Goal: Task Accomplishment & Management: Manage account settings

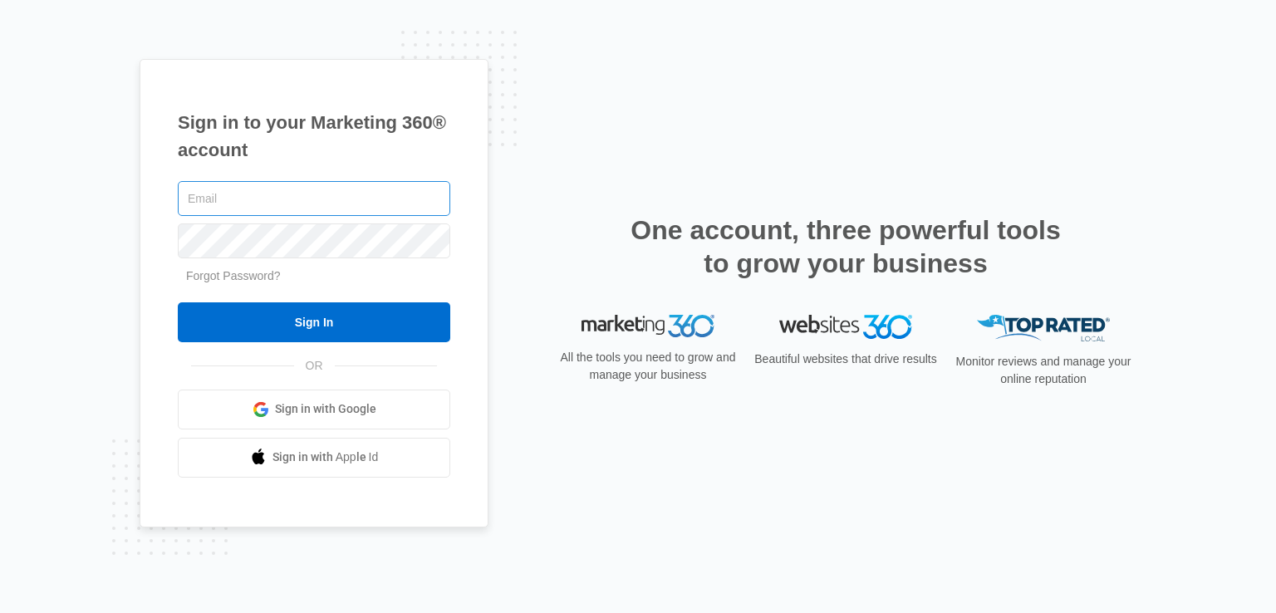
click at [305, 207] on input "text" at bounding box center [314, 198] width 272 height 35
type input "dillon@borofrva.com"
click at [253, 277] on link "Forgot Password?" at bounding box center [233, 275] width 95 height 13
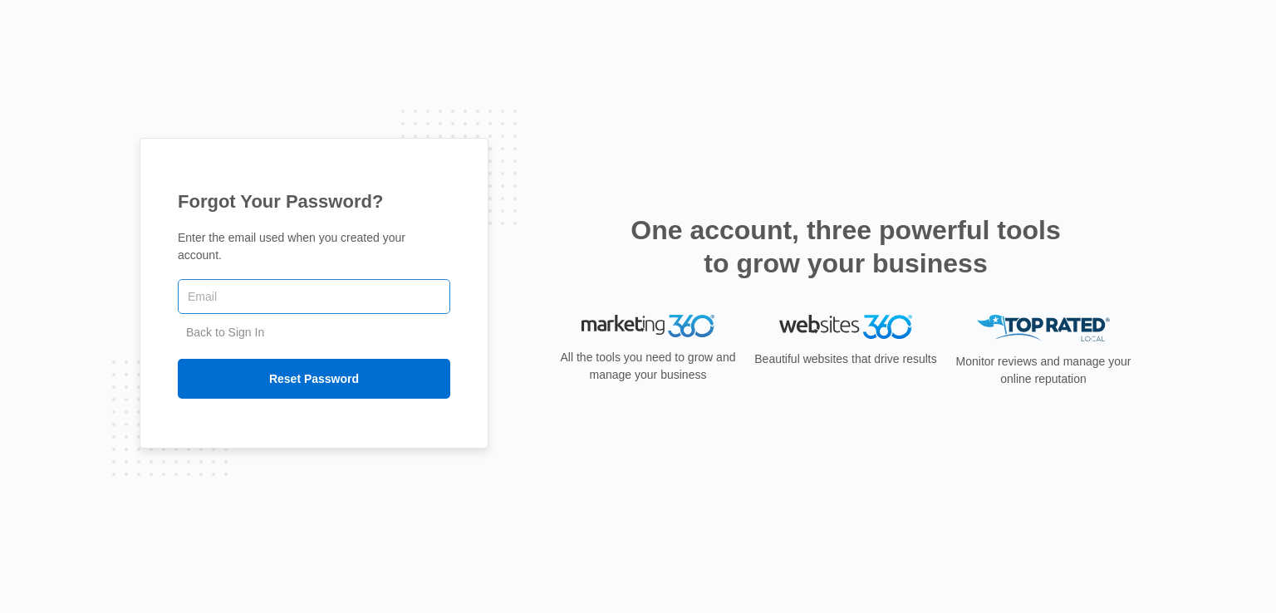
click at [249, 290] on input "text" at bounding box center [314, 296] width 272 height 35
type input "dillon@borofrva.com"
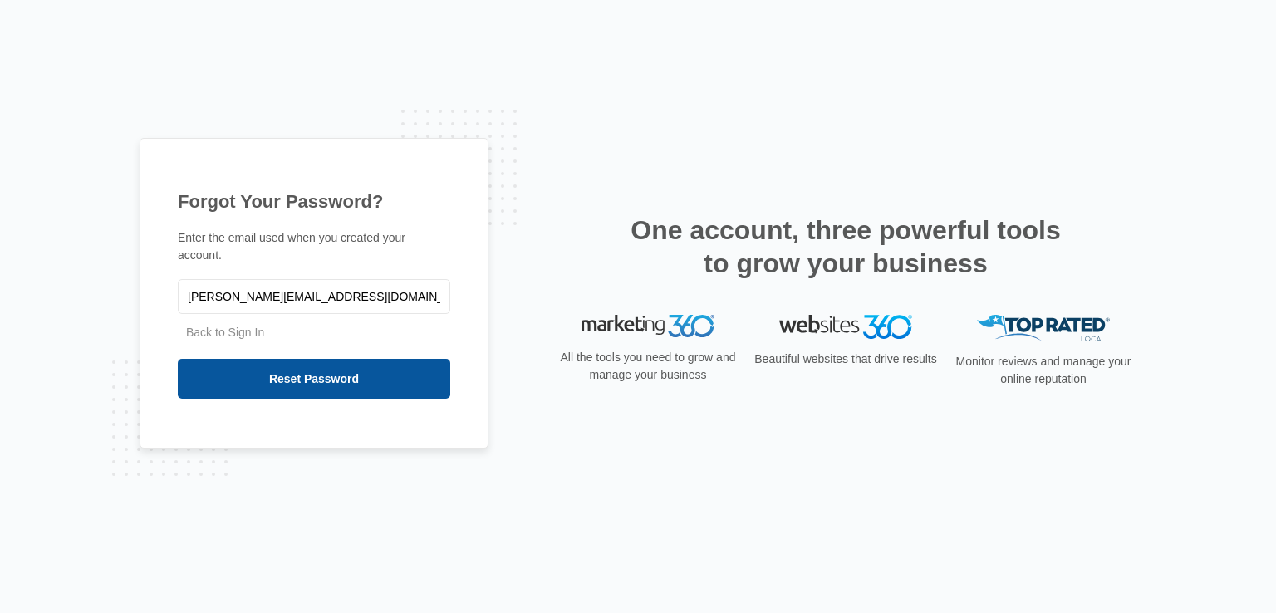
click at [310, 374] on input "Reset Password" at bounding box center [314, 379] width 272 height 40
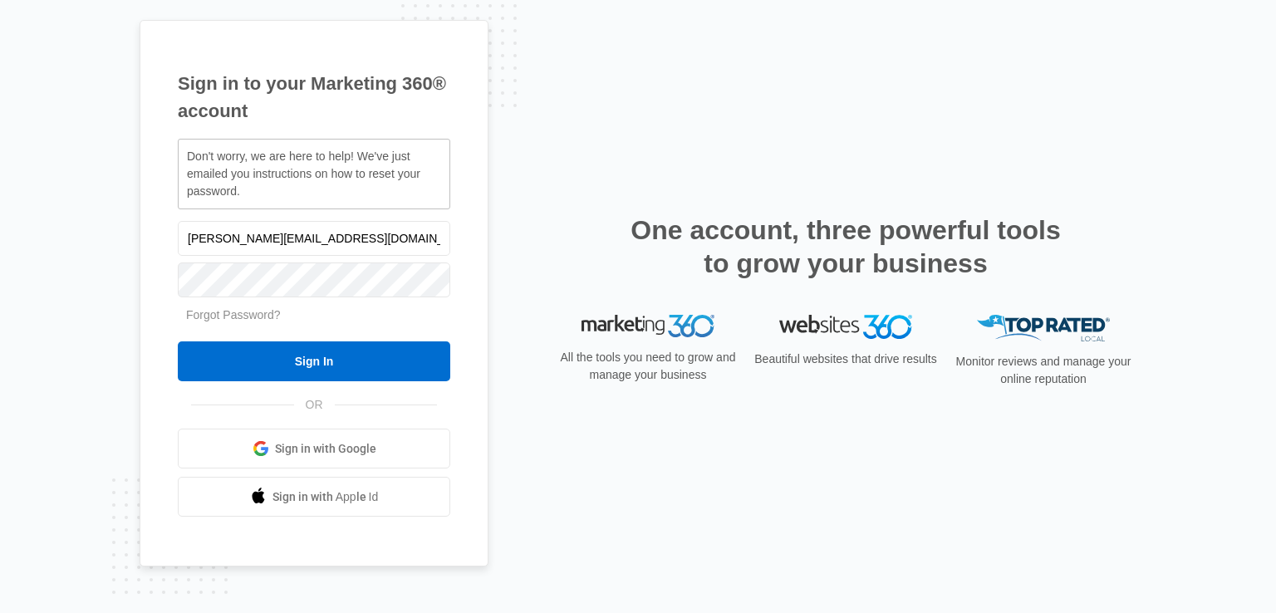
drag, startPoint x: 315, startPoint y: 240, endPoint x: 149, endPoint y: 235, distance: 165.3
click at [149, 235] on div "Sign in to your Marketing 360® account Don't worry, we are here to help! We've …" at bounding box center [314, 293] width 349 height 547
type input "[EMAIL_ADDRESS][DOMAIN_NAME]"
click at [244, 314] on link "Forgot Password?" at bounding box center [233, 314] width 95 height 13
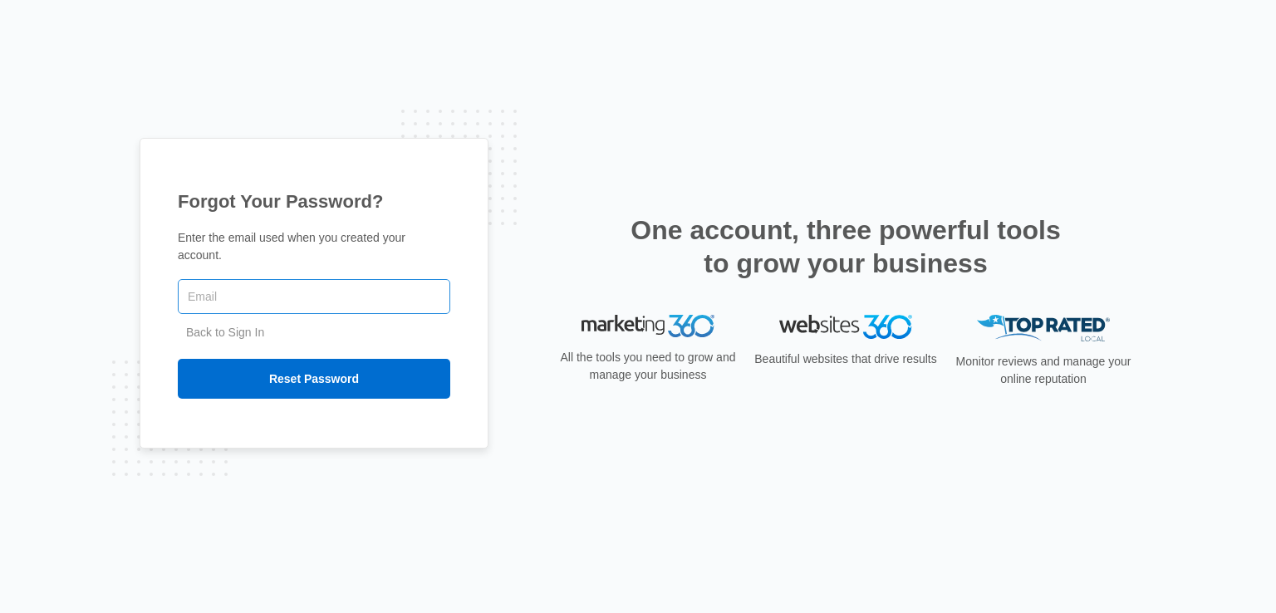
click at [248, 289] on input "text" at bounding box center [314, 296] width 272 height 35
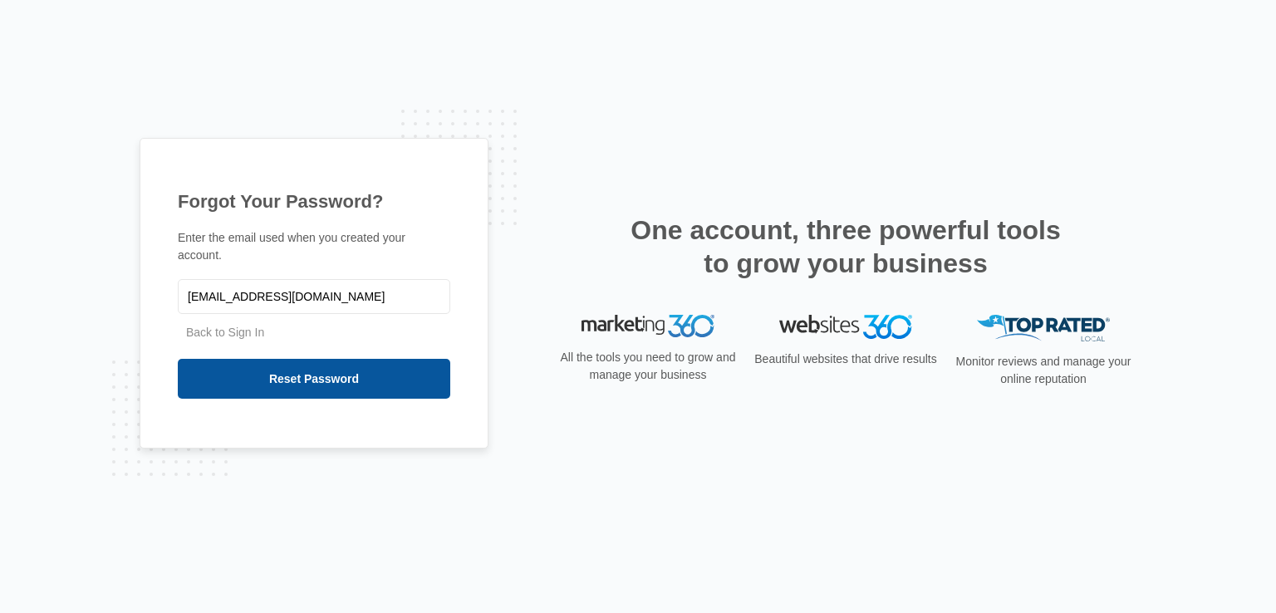
type input "[EMAIL_ADDRESS][DOMAIN_NAME]"
click at [312, 366] on input "Reset Password" at bounding box center [314, 379] width 272 height 40
